Goal: Task Accomplishment & Management: Manage account settings

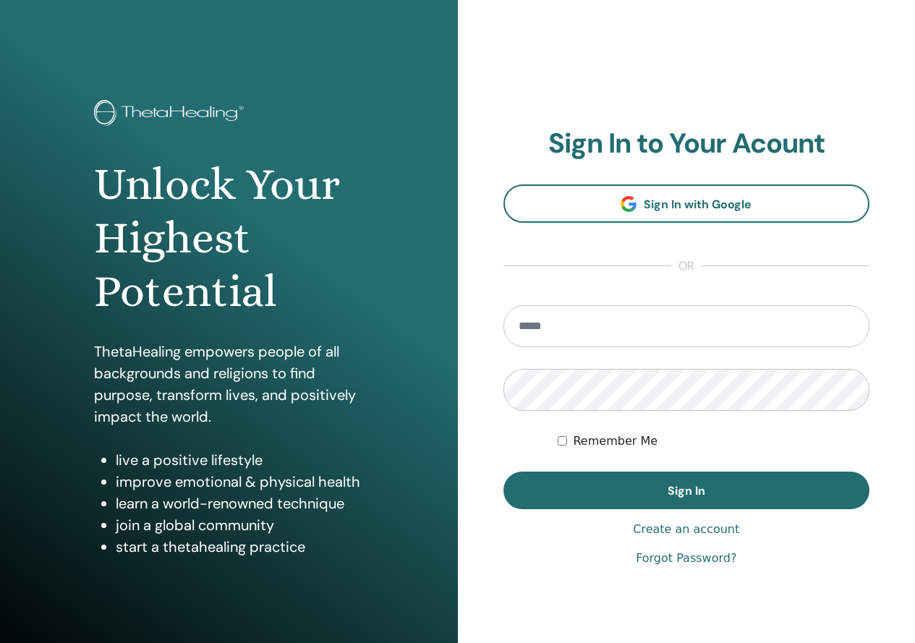
click at [675, 331] on input "email" at bounding box center [686, 326] width 367 height 42
type input "**********"
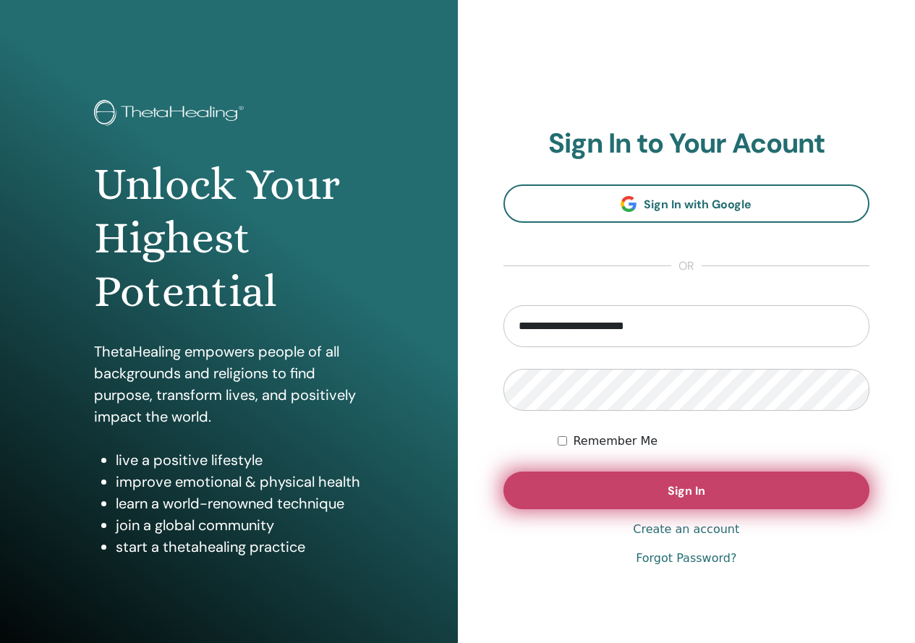
click at [606, 490] on button "Sign In" at bounding box center [686, 491] width 367 height 38
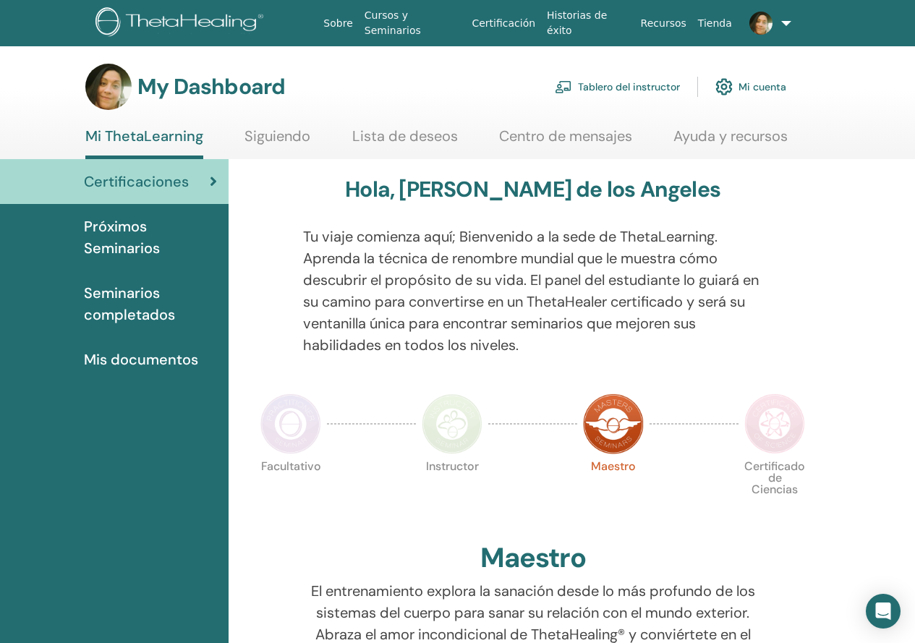
click at [657, 80] on link "Tablero del instructor" at bounding box center [617, 87] width 125 height 32
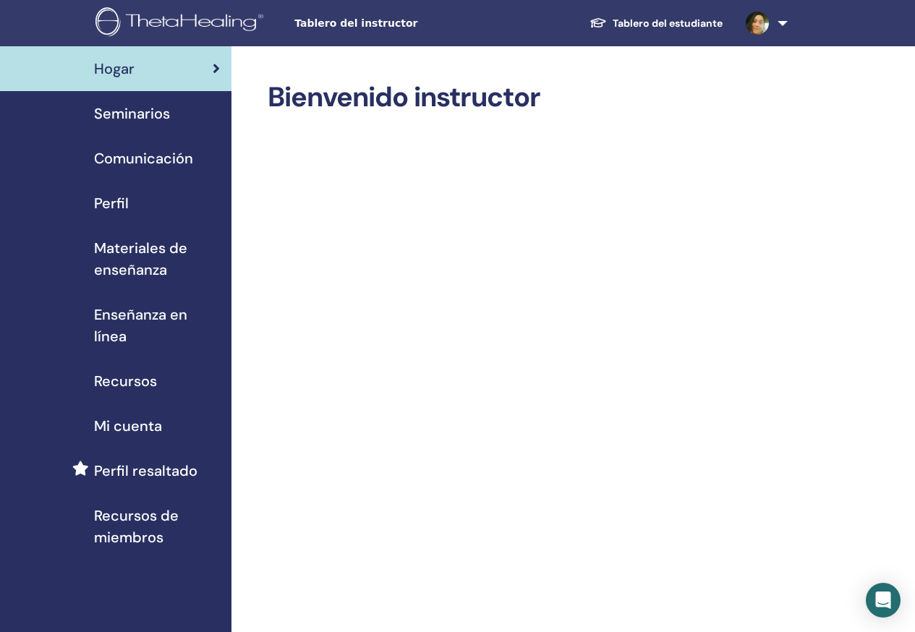
click at [150, 122] on span "Seminarios" at bounding box center [132, 114] width 76 height 22
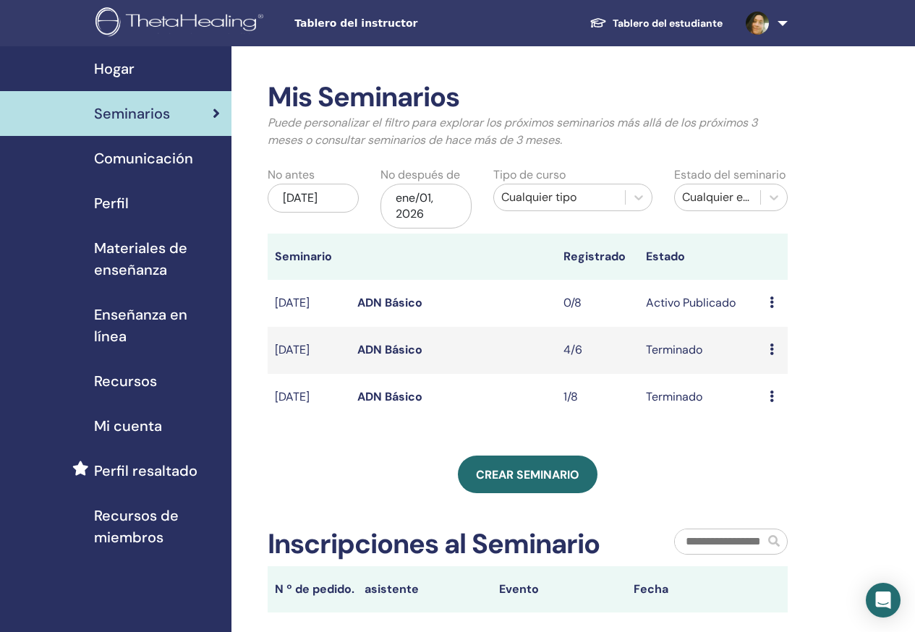
click at [194, 167] on div "Comunicación" at bounding box center [116, 159] width 208 height 22
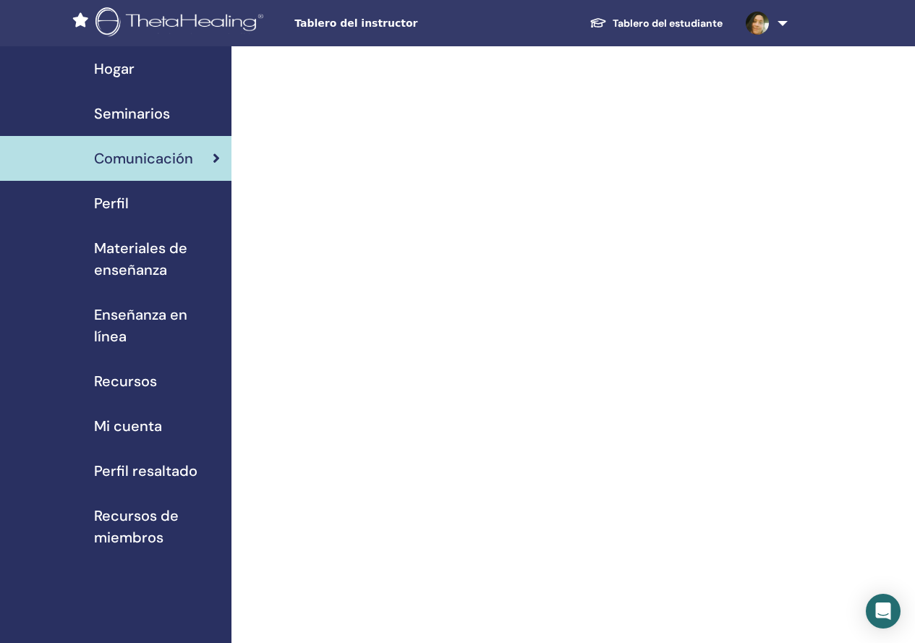
click at [111, 210] on span "Perfil" at bounding box center [111, 203] width 35 height 22
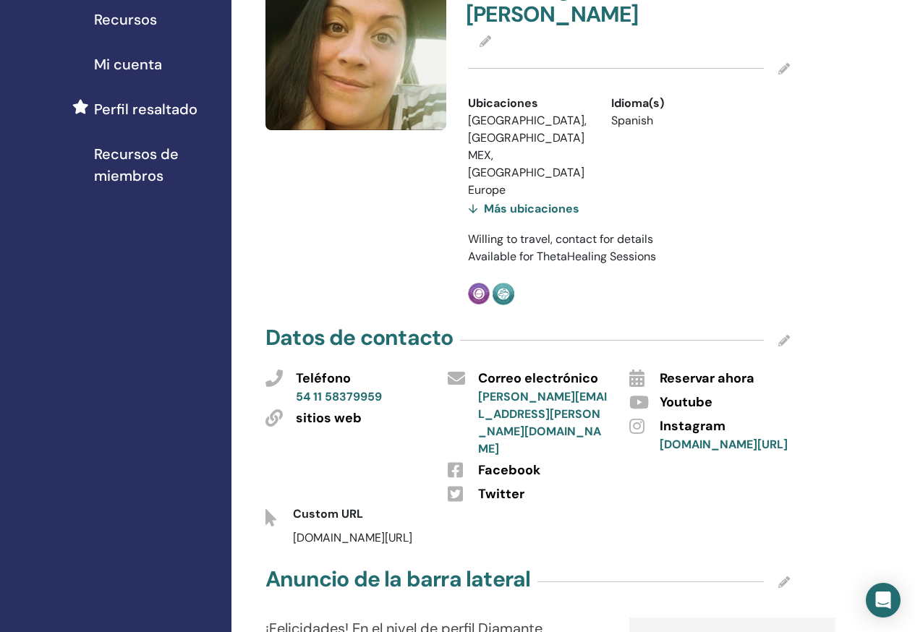
scroll to position [72, 0]
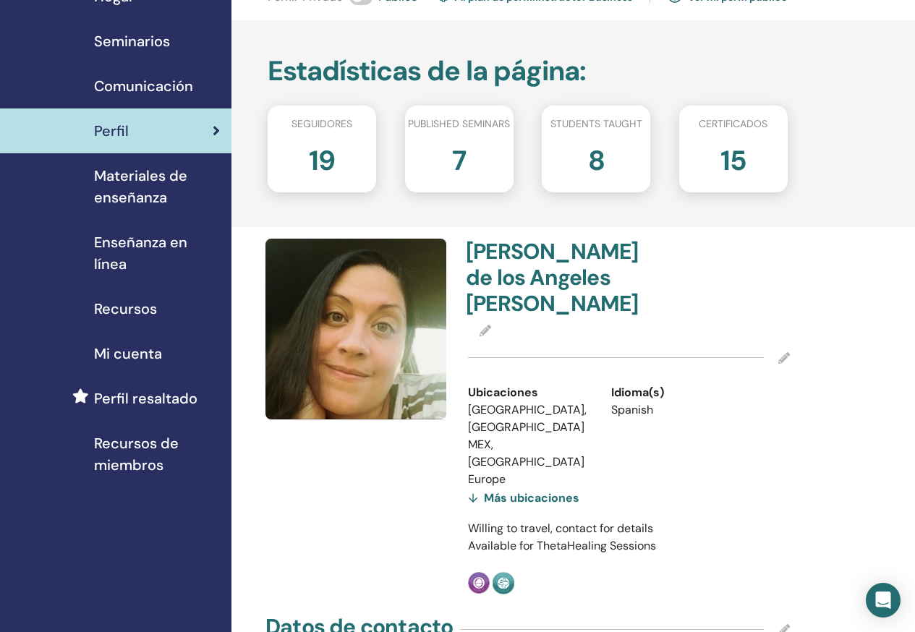
click at [513, 488] on div "Más ubicaciones" at bounding box center [523, 498] width 111 height 20
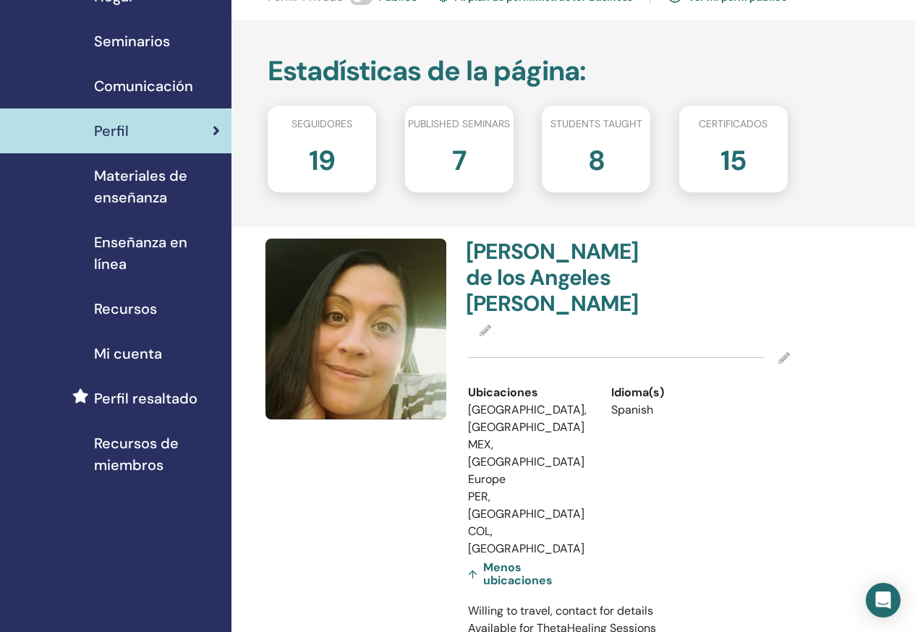
click at [145, 457] on span "Recursos de miembros" at bounding box center [157, 454] width 126 height 43
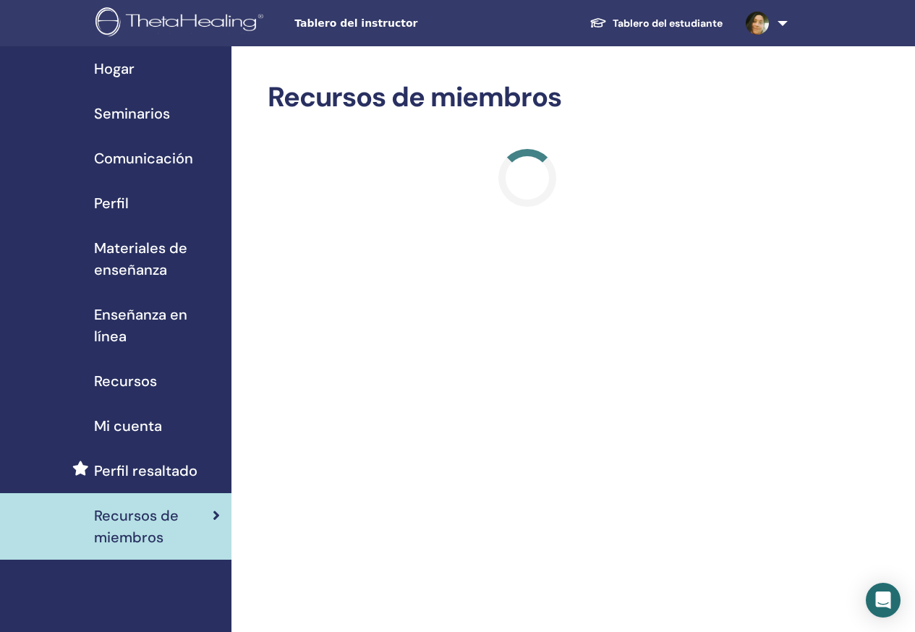
click at [130, 120] on span "Seminarios" at bounding box center [132, 114] width 76 height 22
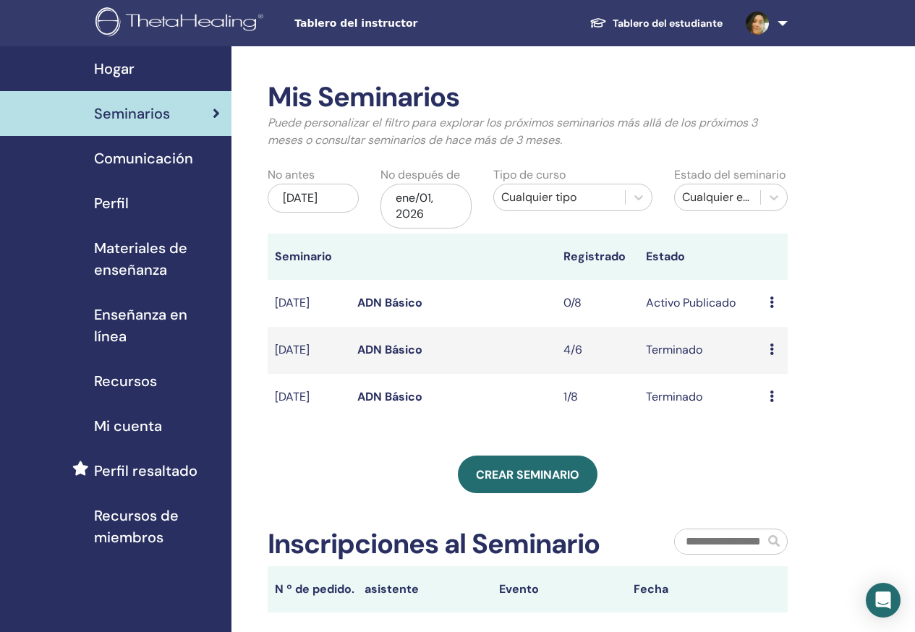
click at [783, 26] on link at bounding box center [763, 23] width 59 height 46
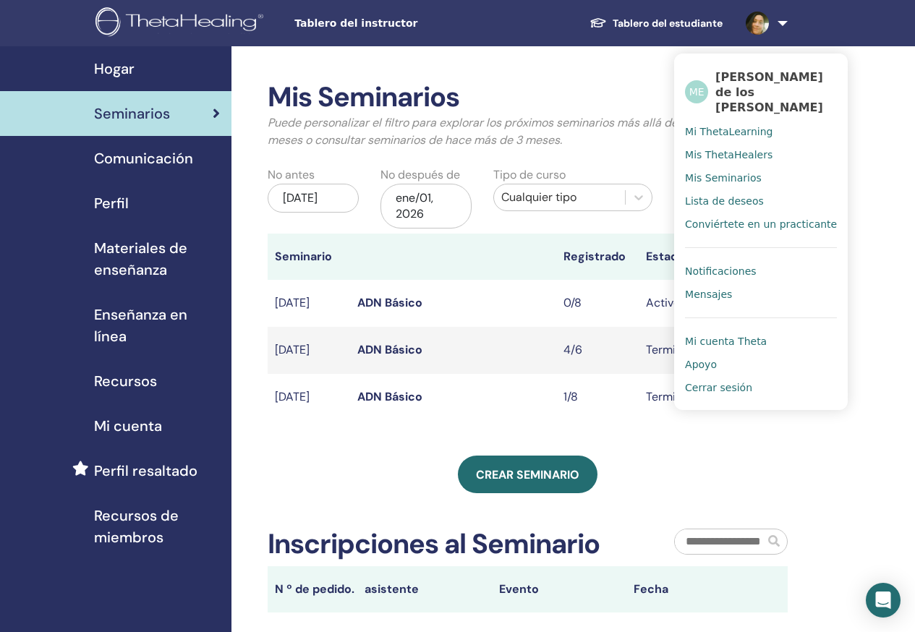
click at [684, 386] on ul "ME María de los Angeles Espinoza Ureta Mi ThetaLearning Mis ThetaHealers Mis Se…" at bounding box center [761, 232] width 174 height 357
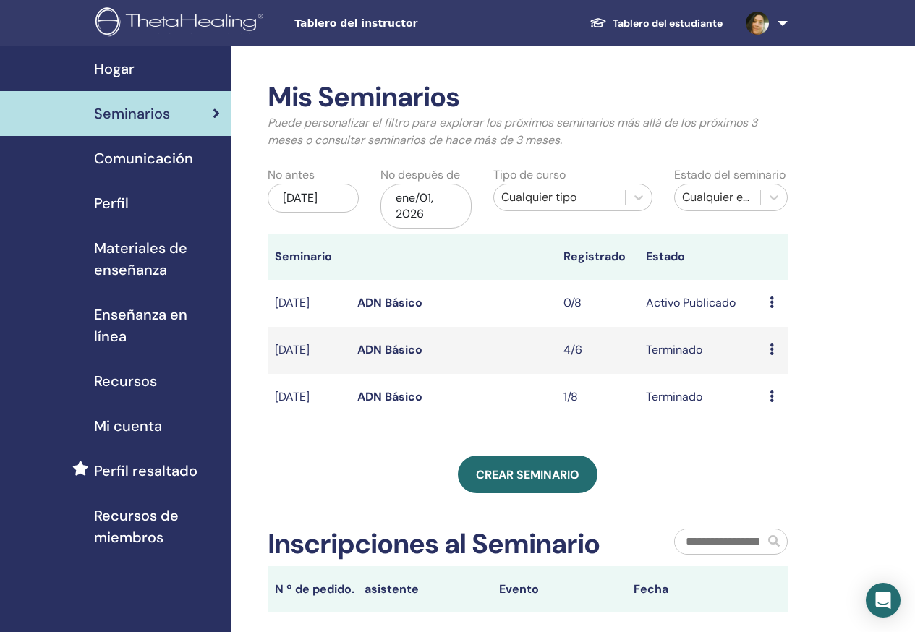
click at [773, 29] on link at bounding box center [763, 23] width 59 height 46
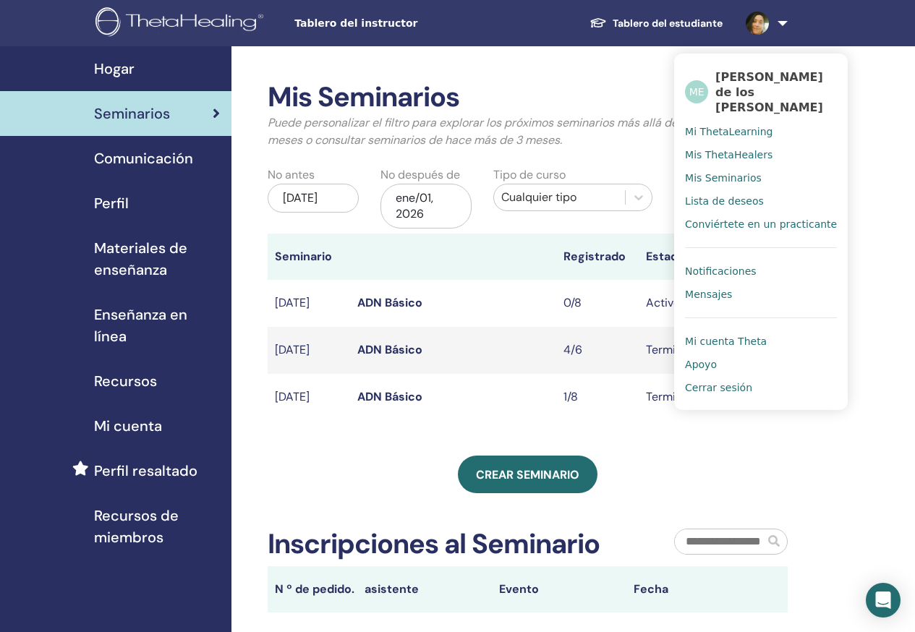
click at [707, 390] on span "Cerrar sesión" at bounding box center [718, 387] width 67 height 13
